Goal: Transaction & Acquisition: Download file/media

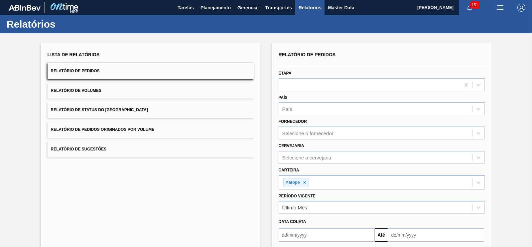
click at [308, 208] on div "Último Mês" at bounding box center [375, 208] width 193 height 10
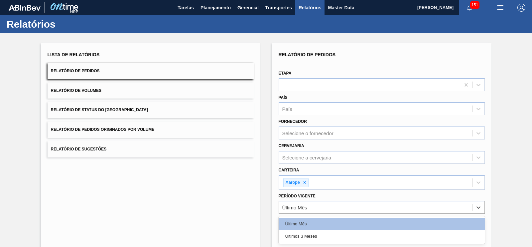
drag, startPoint x: 308, startPoint y: 232, endPoint x: 308, endPoint y: 228, distance: 3.3
click at [308, 232] on div "Últimos 3 Meses" at bounding box center [382, 236] width 206 height 12
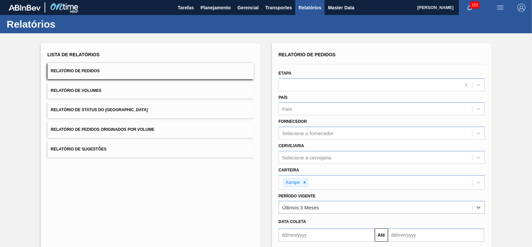
scroll to position [62, 0]
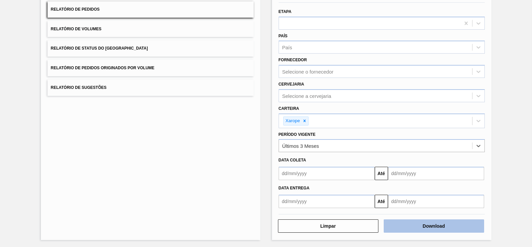
click at [420, 226] on button "Download" at bounding box center [434, 225] width 100 height 13
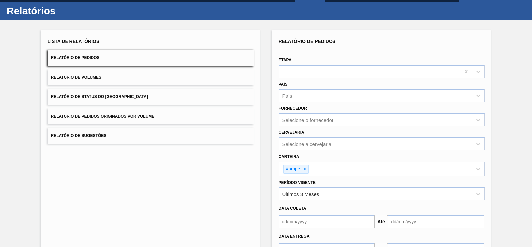
scroll to position [0, 0]
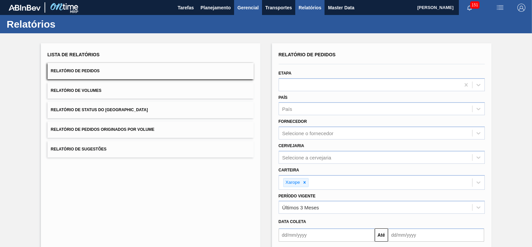
click at [243, 7] on span "Gerencial" at bounding box center [247, 8] width 21 height 8
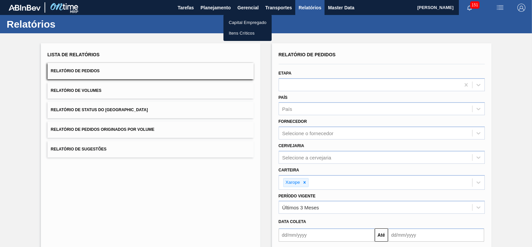
click at [200, 2] on div at bounding box center [266, 123] width 532 height 247
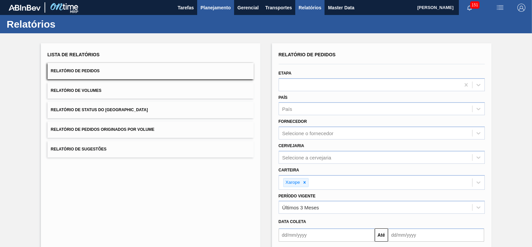
click at [211, 8] on span "Planejamento" at bounding box center [216, 8] width 30 height 8
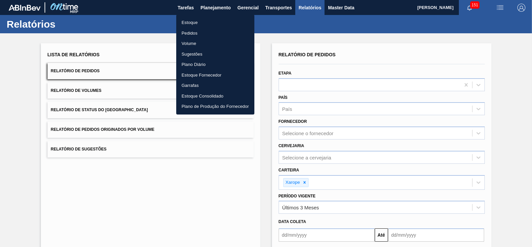
click at [193, 23] on li "Estoque" at bounding box center [215, 22] width 78 height 11
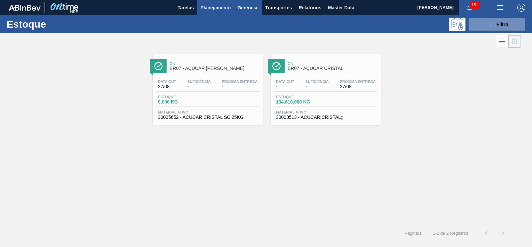
click at [250, 8] on span "Gerencial" at bounding box center [247, 8] width 21 height 8
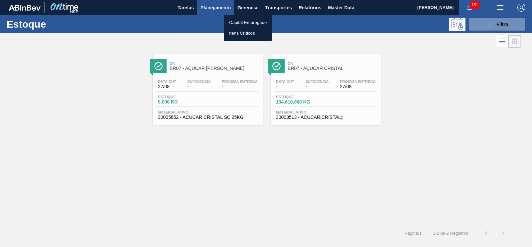
click at [505, 70] on div at bounding box center [266, 123] width 532 height 247
click at [221, 7] on span "Planejamento" at bounding box center [216, 8] width 30 height 8
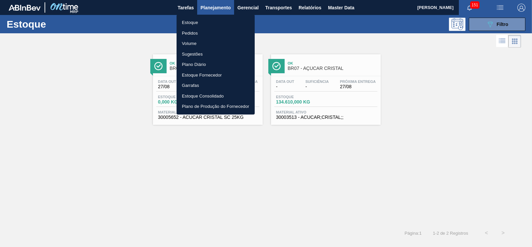
click at [199, 27] on li "Estoque" at bounding box center [216, 22] width 78 height 11
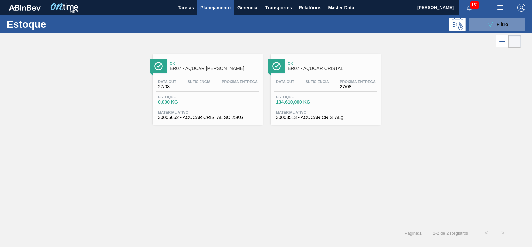
click at [220, 7] on span "Planejamento" at bounding box center [216, 8] width 30 height 8
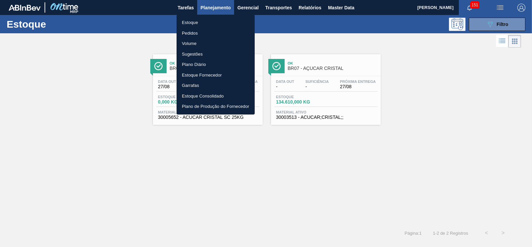
drag, startPoint x: 199, startPoint y: 34, endPoint x: 222, endPoint y: 34, distance: 22.9
click at [199, 34] on li "Pedidos" at bounding box center [216, 33] width 78 height 11
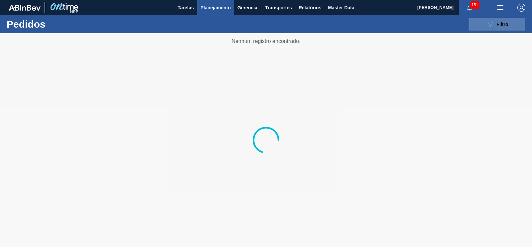
click at [499, 23] on span "Filtro" at bounding box center [503, 24] width 12 height 5
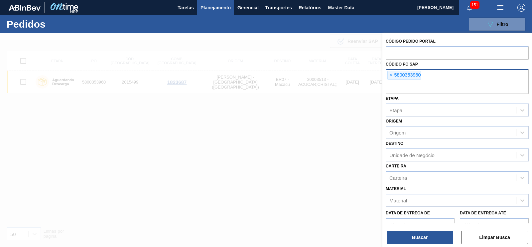
drag, startPoint x: 392, startPoint y: 76, endPoint x: 395, endPoint y: 79, distance: 4.0
click at [392, 76] on span "×" at bounding box center [391, 75] width 6 height 8
click at [430, 155] on div "Unidade de Negócio" at bounding box center [411, 155] width 45 height 6
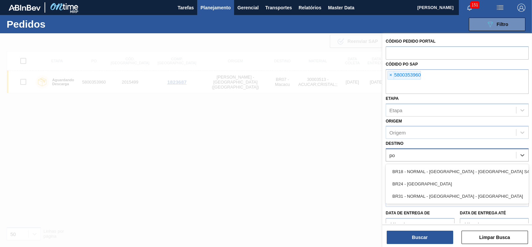
type input "pon"
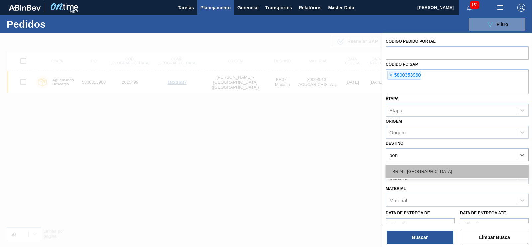
click at [417, 168] on div "BR24 - [GEOGRAPHIC_DATA]" at bounding box center [457, 171] width 143 height 12
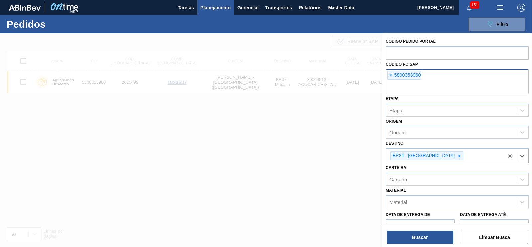
click at [389, 74] on span "×" at bounding box center [391, 75] width 6 height 8
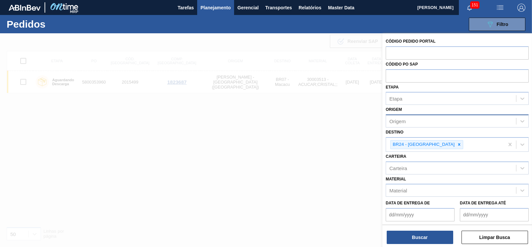
click at [399, 120] on div "Origem" at bounding box center [397, 121] width 16 height 6
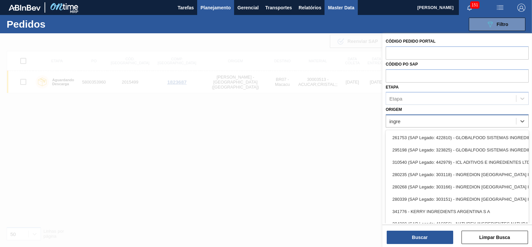
type input "ingre"
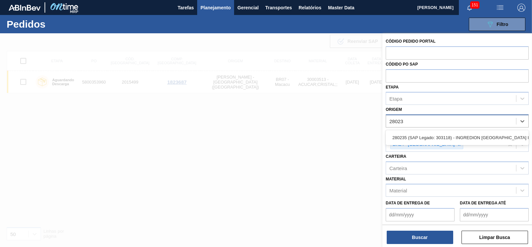
type input "280235"
click at [406, 138] on div "280235 (SAP Legado: 303118) - INGREDION [GEOGRAPHIC_DATA] INGREDIENTES" at bounding box center [457, 137] width 143 height 12
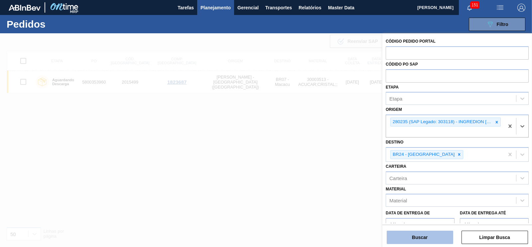
click at [421, 238] on button "Buscar" at bounding box center [420, 236] width 67 height 13
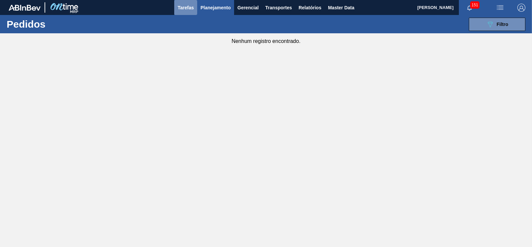
click at [191, 7] on span "Tarefas" at bounding box center [186, 8] width 16 height 8
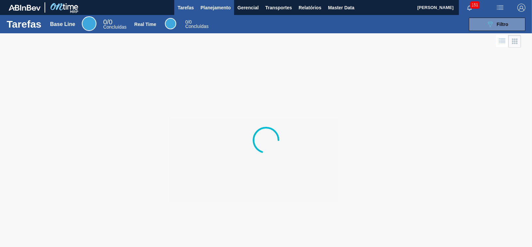
click at [203, 5] on span "Planejamento" at bounding box center [216, 8] width 30 height 8
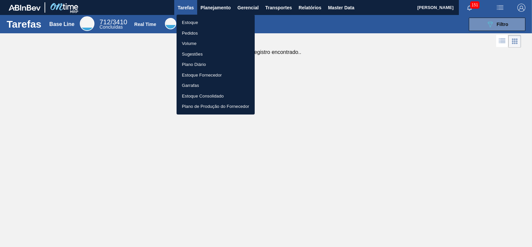
click at [196, 32] on li "Pedidos" at bounding box center [216, 33] width 78 height 11
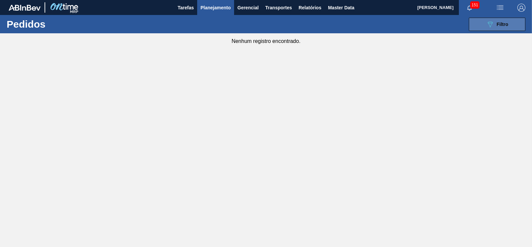
click at [492, 25] on icon "089F7B8B-B2A5-4AFE-B5C0-19BA573D28AC" at bounding box center [490, 24] width 8 height 8
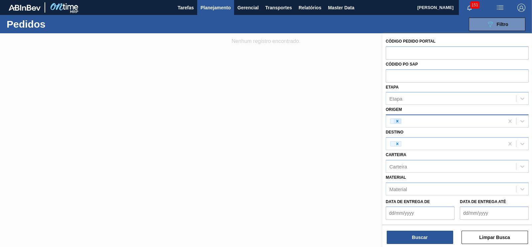
click at [400, 122] on div at bounding box center [397, 121] width 7 height 5
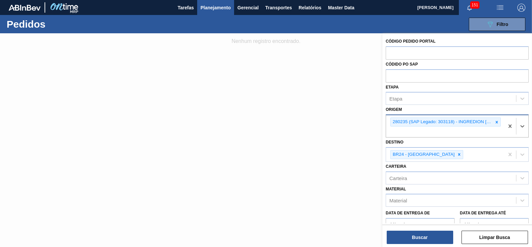
scroll to position [43, 0]
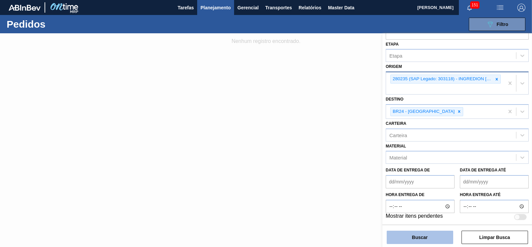
click at [419, 237] on button "Buscar" at bounding box center [420, 236] width 67 height 13
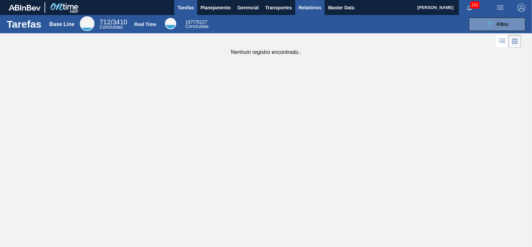
click at [318, 4] on span "Relatórios" at bounding box center [310, 8] width 23 height 8
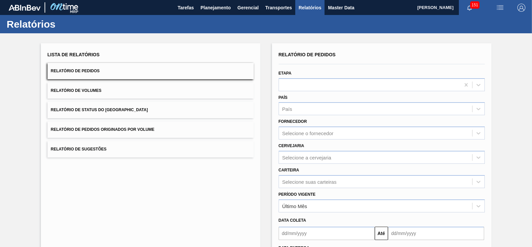
click at [123, 125] on button "Relatório de Pedidos Originados por Volume" at bounding box center [151, 129] width 206 height 16
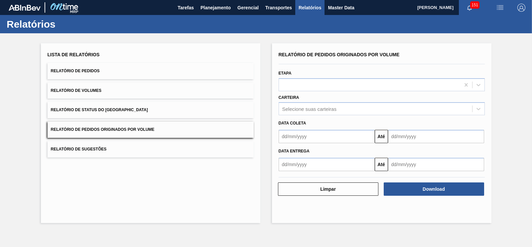
click at [103, 75] on button "Relatório de Pedidos" at bounding box center [151, 71] width 206 height 16
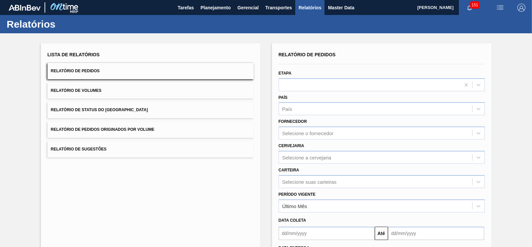
click at [114, 90] on button "Relatório de Volumes" at bounding box center [151, 90] width 206 height 16
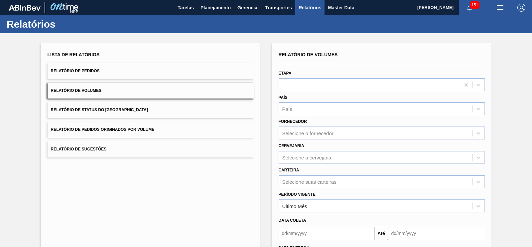
click at [130, 109] on button "Relatório de Status do [GEOGRAPHIC_DATA]" at bounding box center [151, 110] width 206 height 16
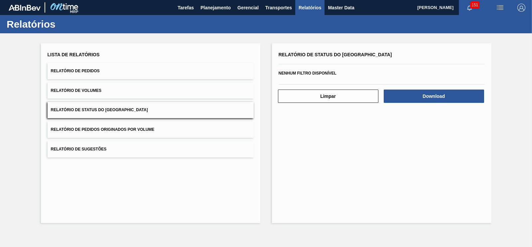
click at [103, 73] on button "Relatório de Pedidos" at bounding box center [151, 71] width 206 height 16
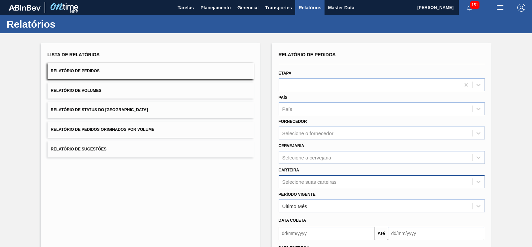
click at [302, 179] on div "Selecione suas carteiras" at bounding box center [382, 181] width 206 height 13
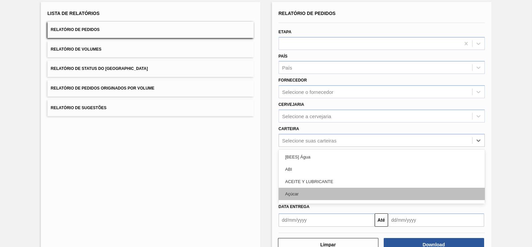
scroll to position [45, 0]
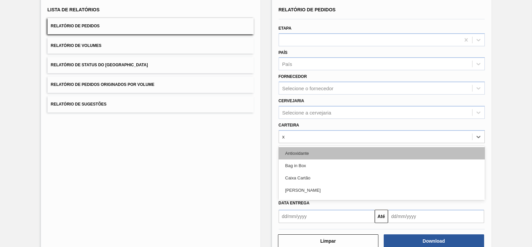
type input "xa"
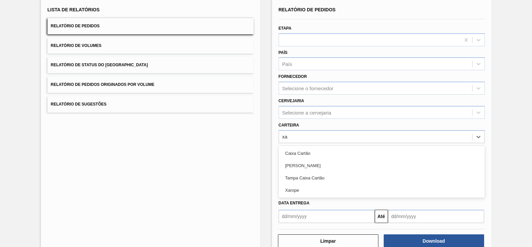
click at [300, 186] on div "Xarope" at bounding box center [382, 190] width 206 height 12
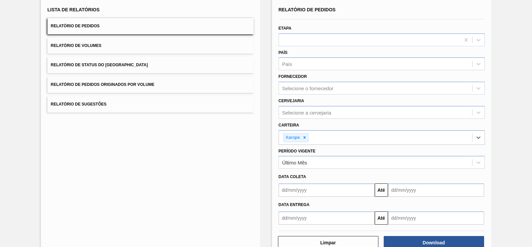
click at [305, 170] on div "Data coleta" at bounding box center [381, 175] width 211 height 11
click at [304, 164] on div "Último Mês" at bounding box center [375, 163] width 193 height 10
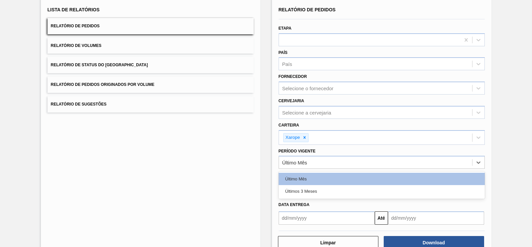
click at [300, 187] on div "Últimos 3 Meses" at bounding box center [382, 191] width 206 height 12
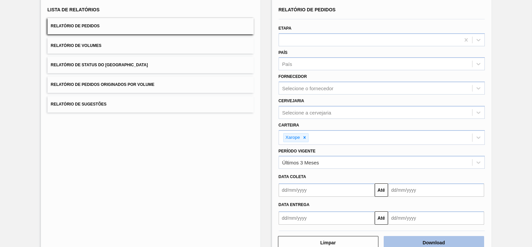
click at [414, 238] on button "Download" at bounding box center [434, 242] width 100 height 13
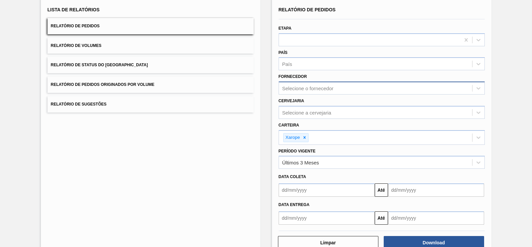
click at [287, 87] on div "Selecione o fornecedor" at bounding box center [307, 88] width 51 height 6
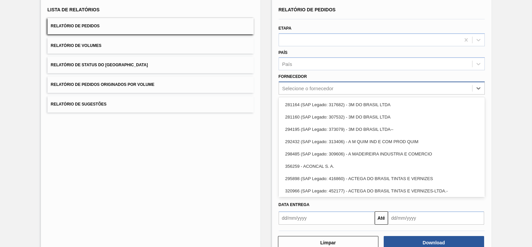
paste input "303118"
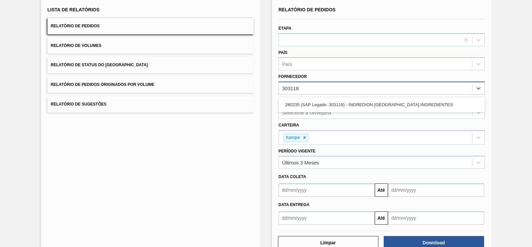
type input "303118"
click at [519, 125] on div "Lista de Relatórios Relatório de Pedidos Relatório de Volumes Relatório de Stat…" at bounding box center [266, 126] width 532 height 276
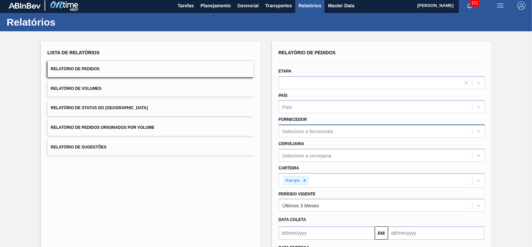
scroll to position [0, 0]
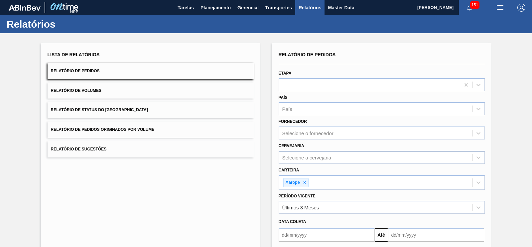
click at [311, 158] on div "Relatório de Pedidos Etapa País País Fornecedor Selecione o fornecedor Cervejar…" at bounding box center [382, 159] width 206 height 219
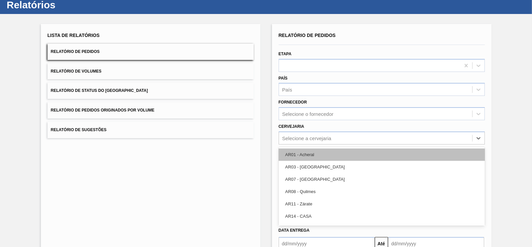
scroll to position [21, 0]
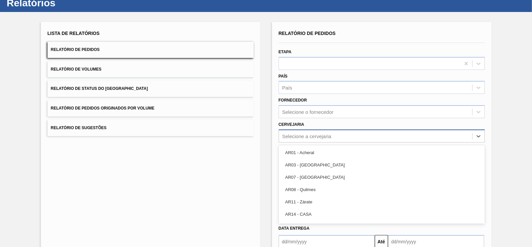
click at [317, 133] on div "Selecione a cervejaria" at bounding box center [306, 136] width 49 height 6
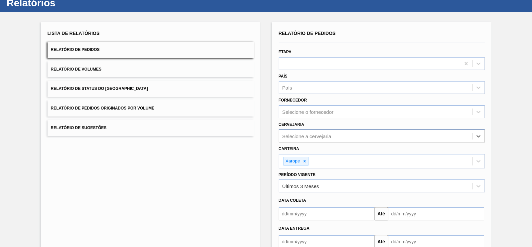
paste input "303118"
type input "303118"
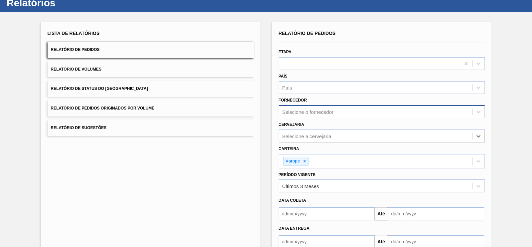
click at [322, 110] on div "Selecione o fornecedor" at bounding box center [307, 112] width 51 height 6
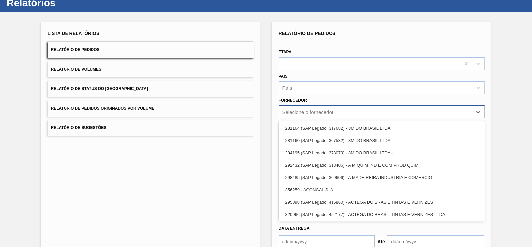
paste input "303118"
type input "303118"
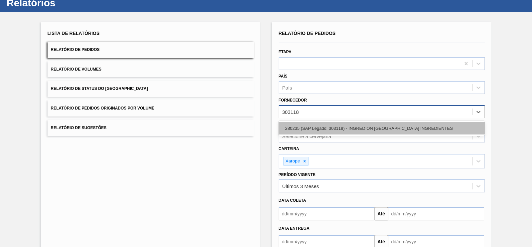
click at [324, 125] on div "280235 (SAP Legado: 303118) - INGREDION [GEOGRAPHIC_DATA] INGREDIENTES" at bounding box center [382, 128] width 206 height 12
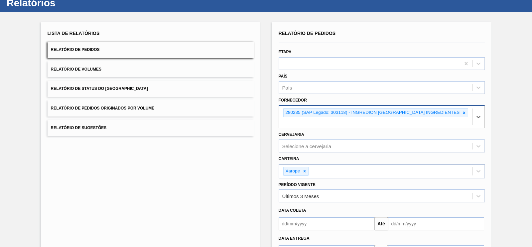
scroll to position [63, 0]
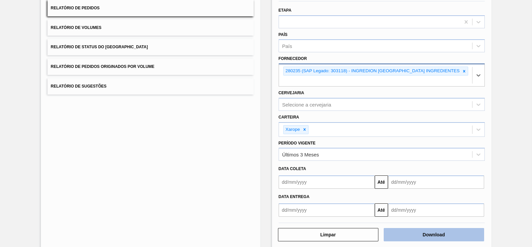
click at [428, 228] on button "Download" at bounding box center [434, 234] width 100 height 13
click at [419, 228] on button "Download" at bounding box center [434, 234] width 100 height 13
